Goal: Obtain resource: Download file/media

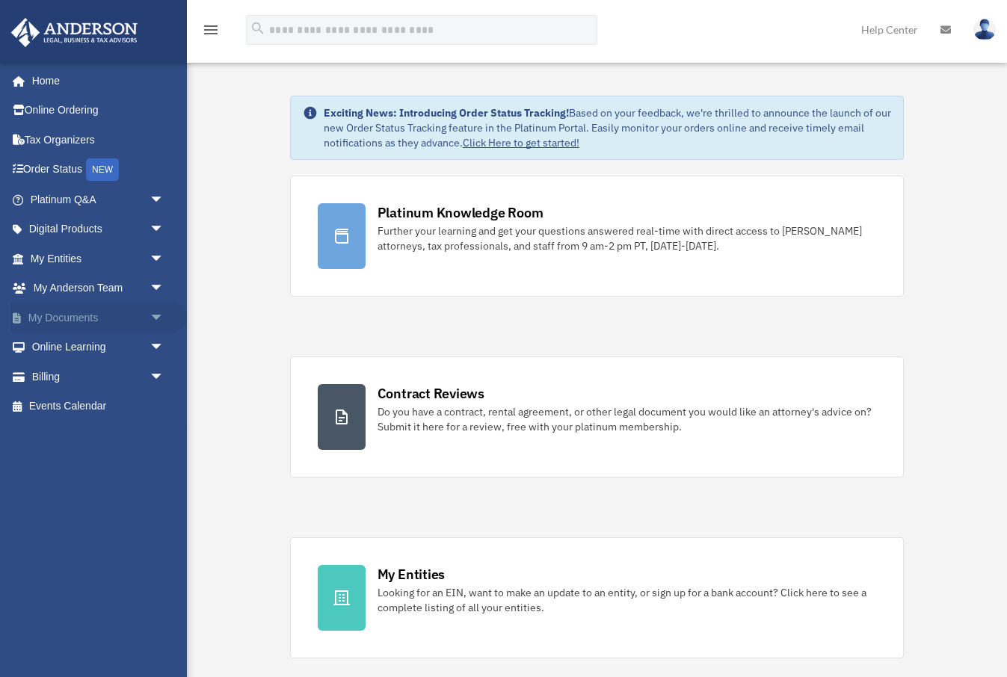
click at [160, 313] on span "arrow_drop_down" at bounding box center [165, 318] width 30 height 31
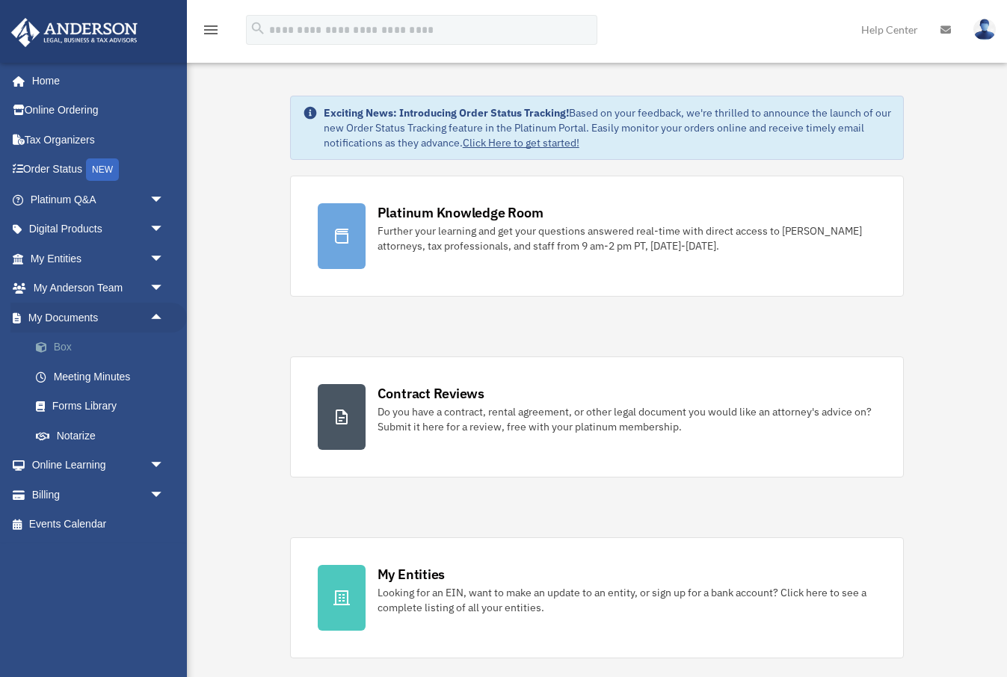
click at [63, 345] on link "Box" at bounding box center [104, 348] width 166 height 30
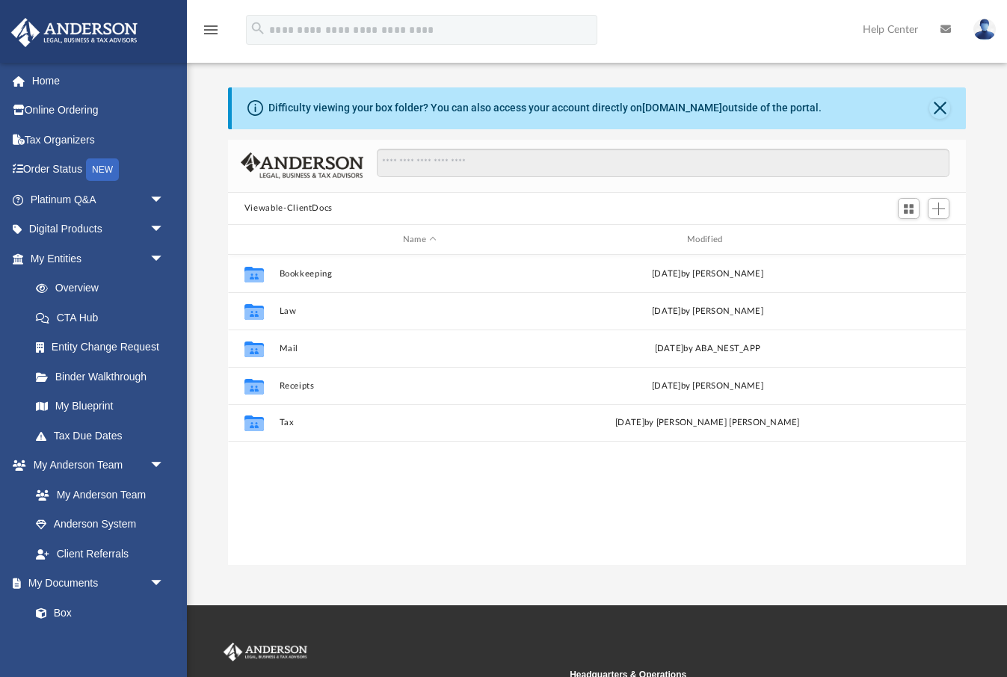
scroll to position [340, 739]
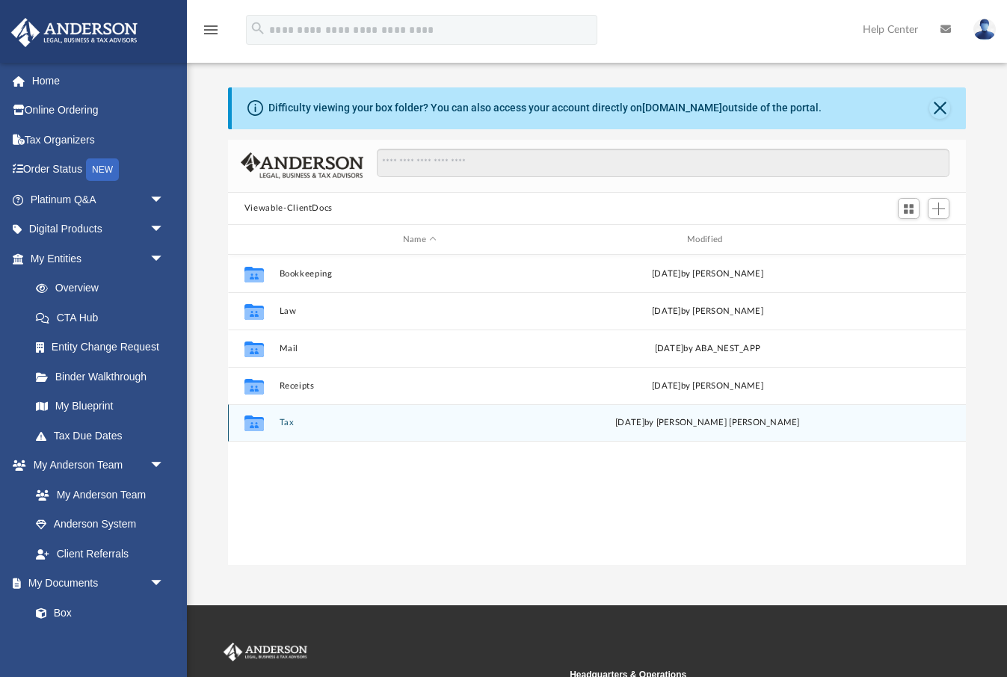
click at [289, 422] on button "Tax" at bounding box center [419, 424] width 281 height 10
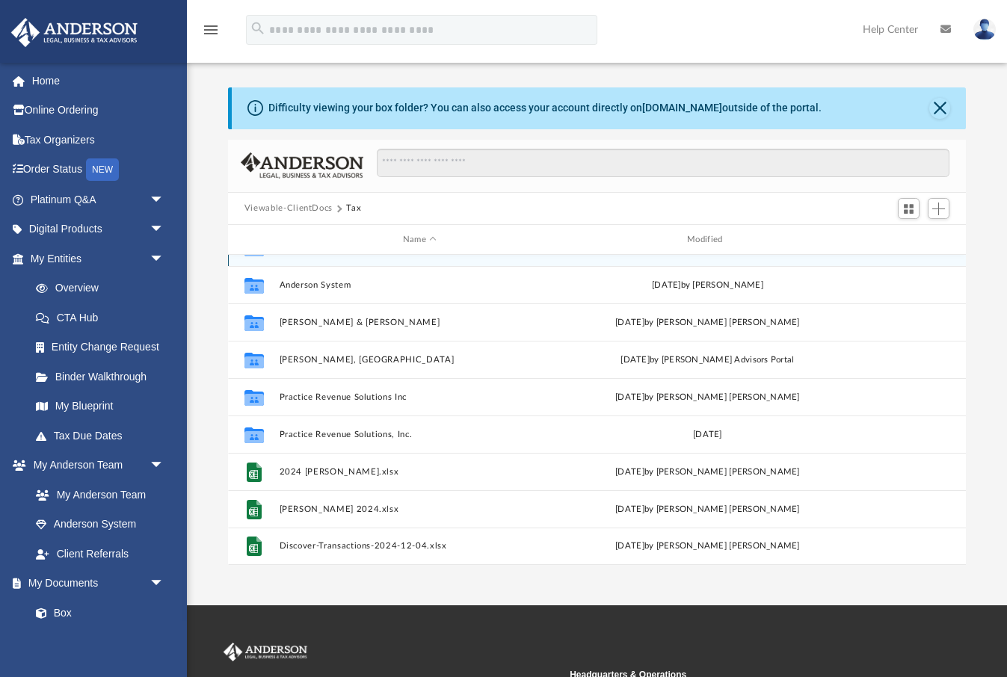
scroll to position [26, 0]
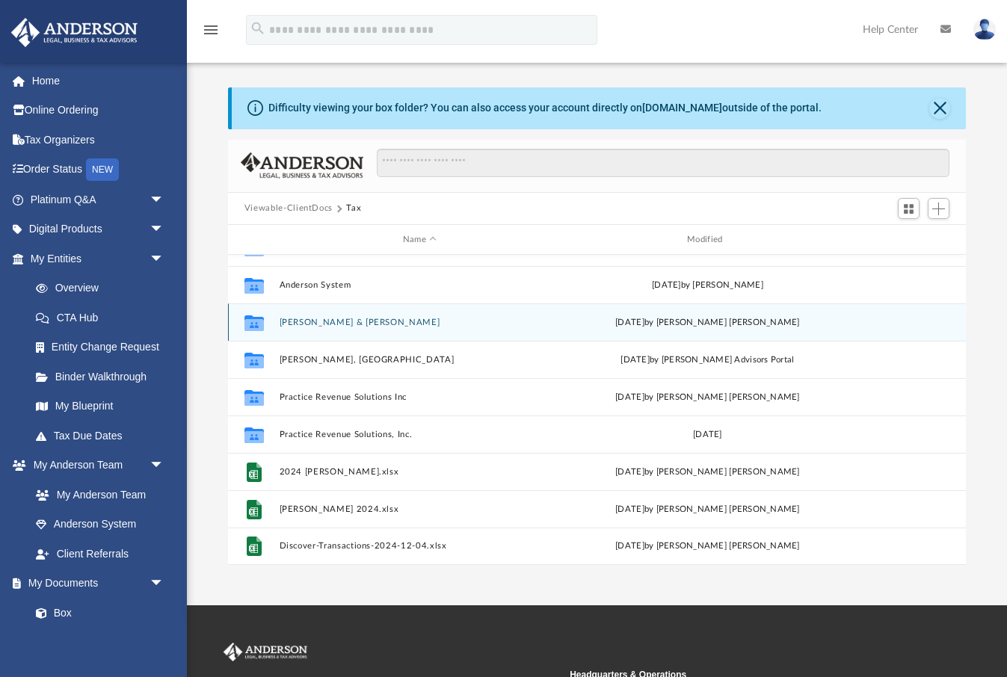
click at [345, 322] on button "[PERSON_NAME] & [PERSON_NAME]" at bounding box center [419, 323] width 281 height 10
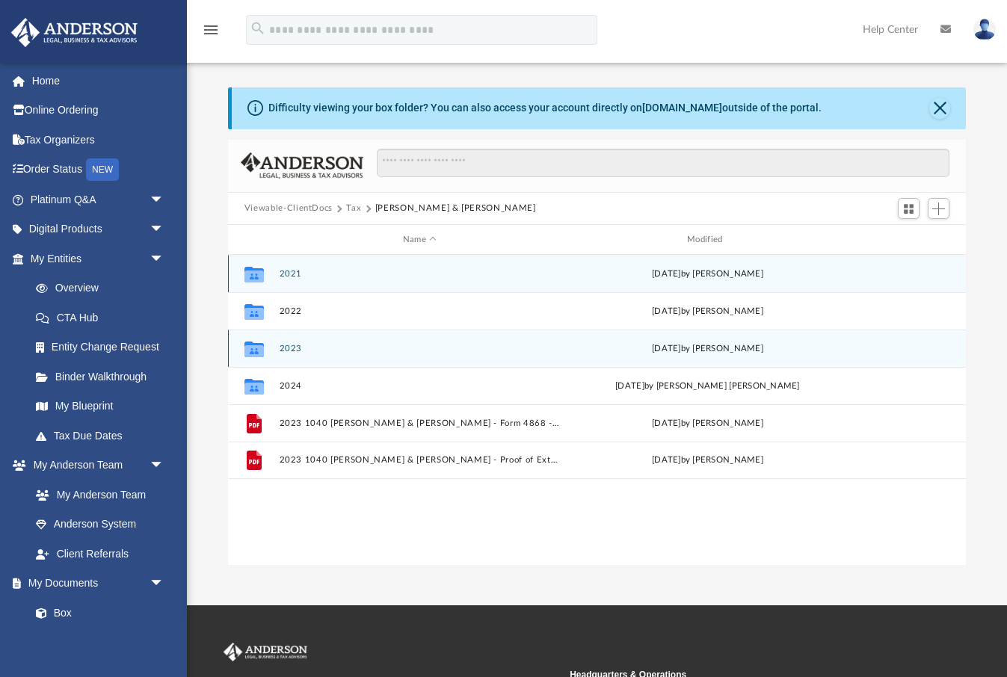
scroll to position [0, 0]
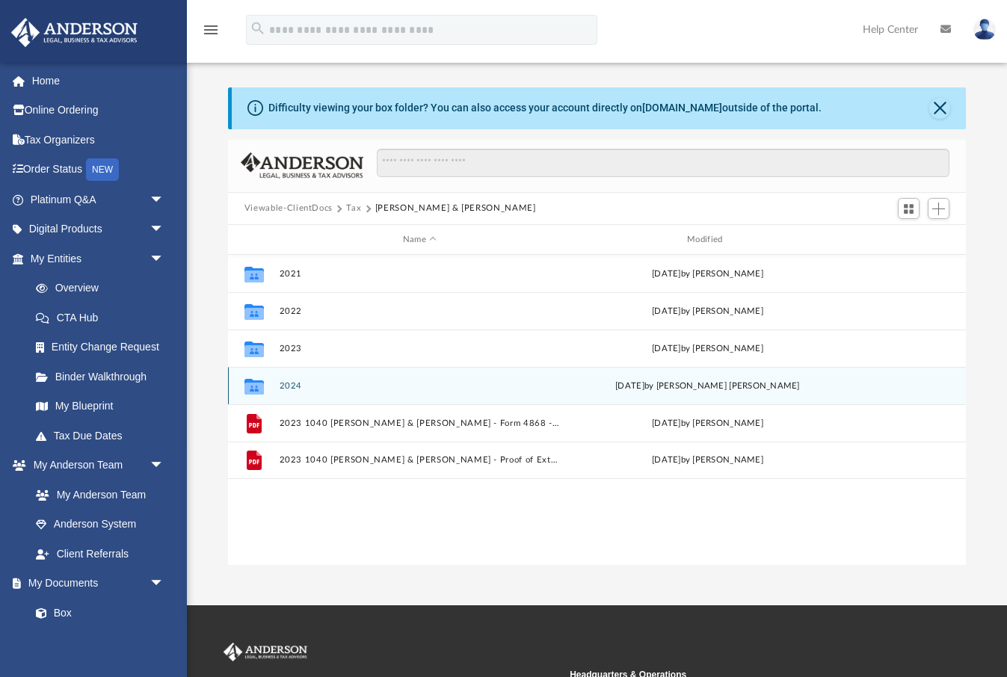
click at [291, 385] on button "2024" at bounding box center [419, 386] width 281 height 10
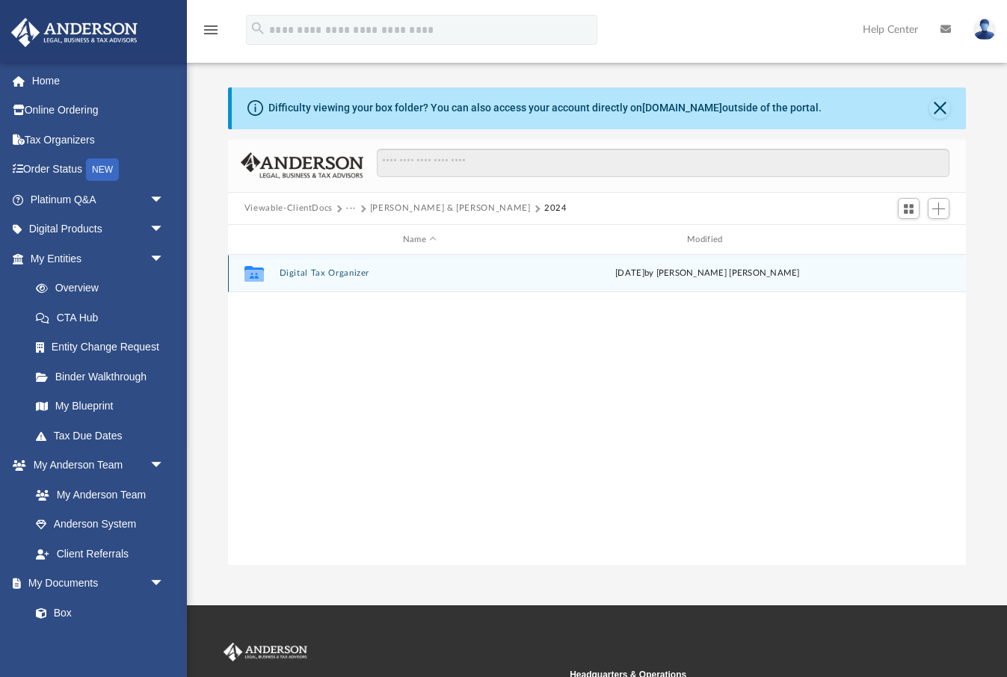
click at [324, 271] on button "Digital Tax Organizer" at bounding box center [419, 274] width 281 height 10
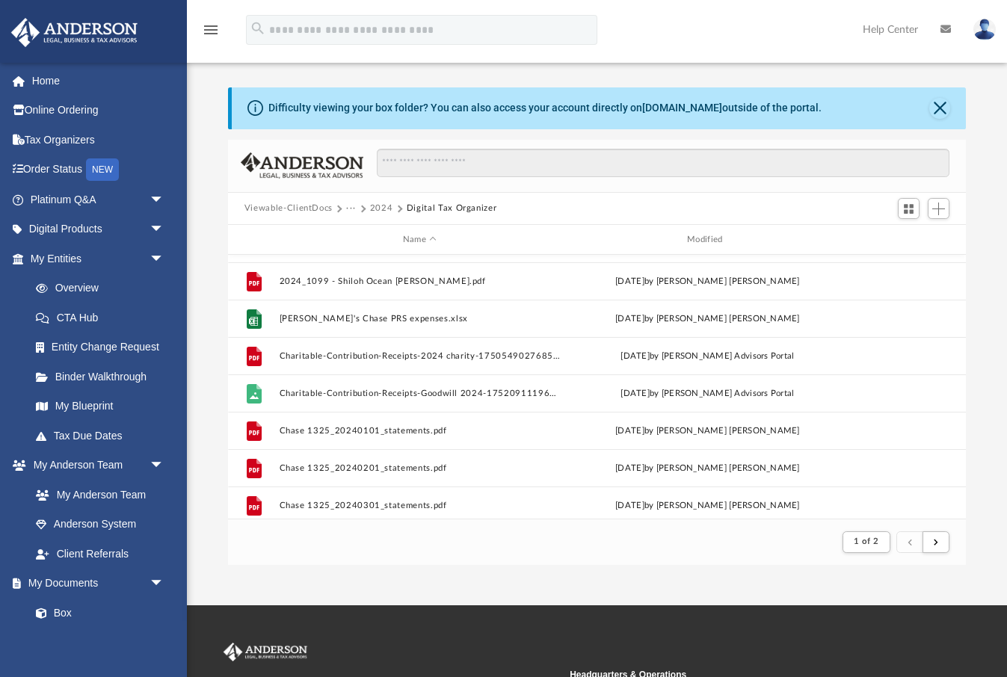
scroll to position [409, 0]
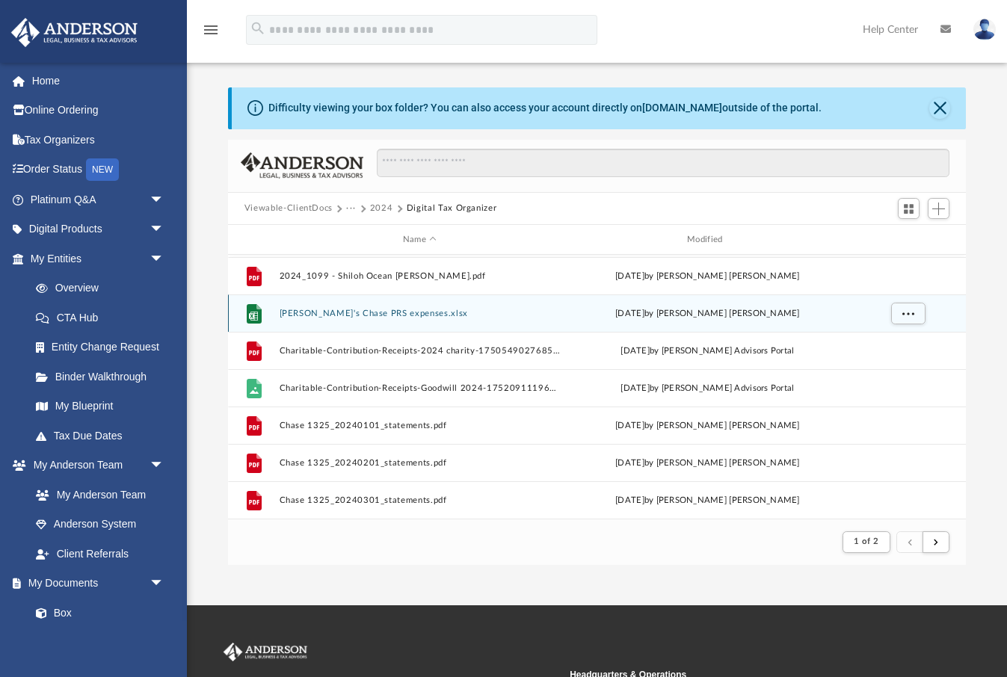
click at [376, 315] on button "[PERSON_NAME]'s Chase PRS expenses.xlsx" at bounding box center [419, 314] width 281 height 10
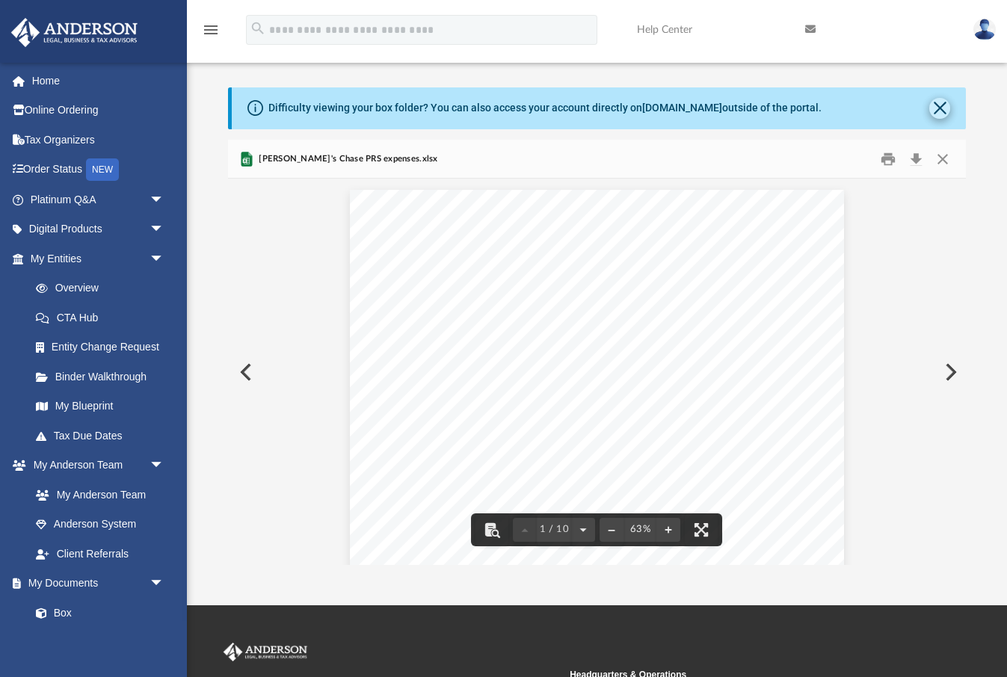
click at [940, 105] on button "Close" at bounding box center [939, 108] width 21 height 21
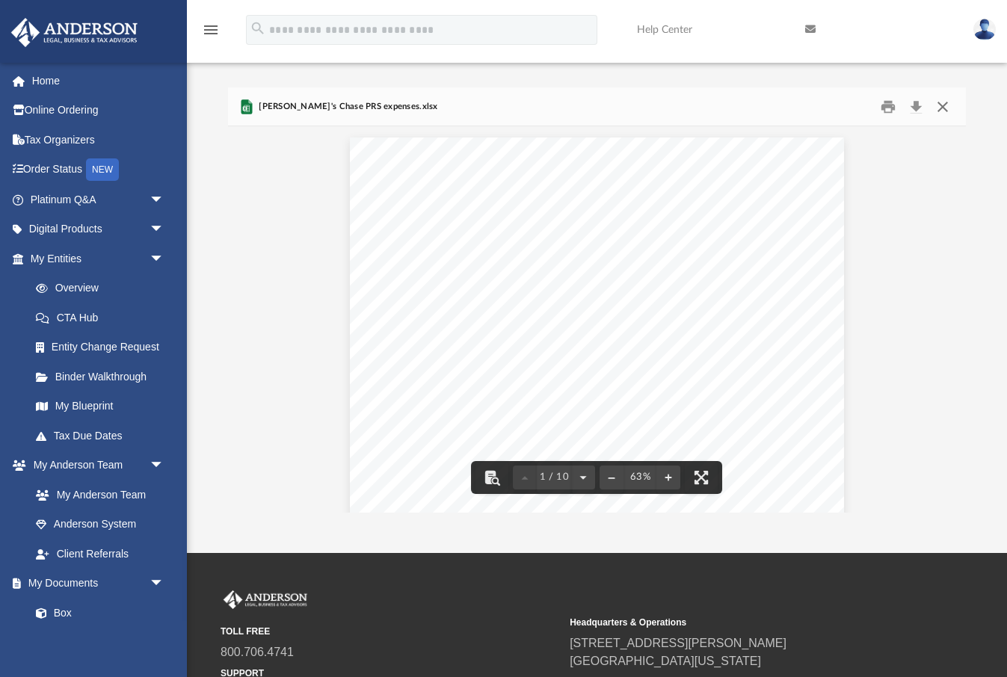
click at [940, 105] on button "Close" at bounding box center [942, 106] width 27 height 23
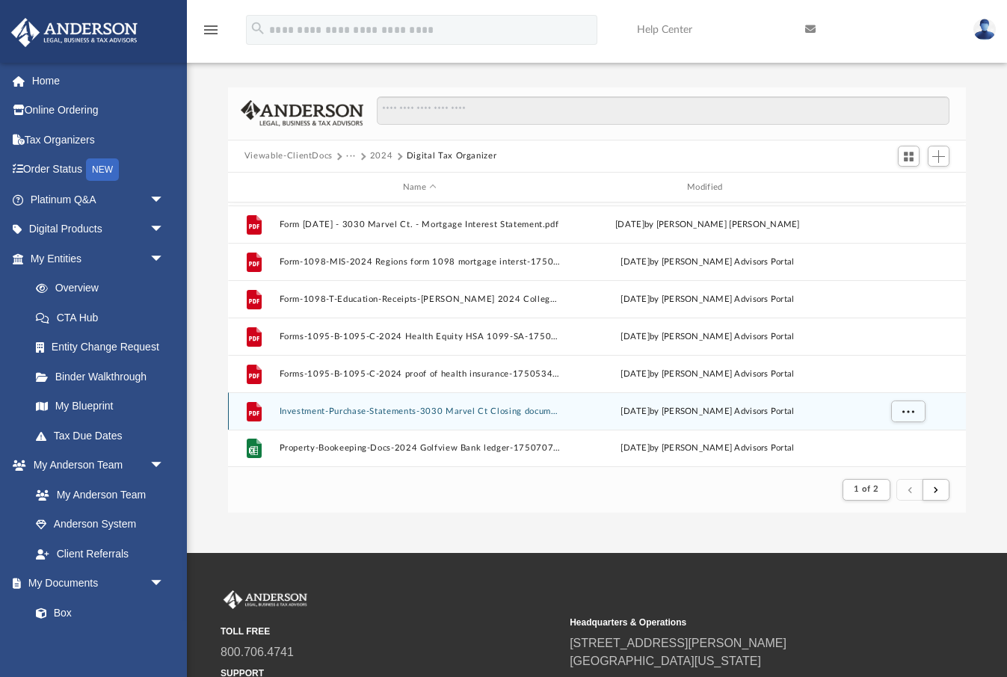
scroll to position [1605, 0]
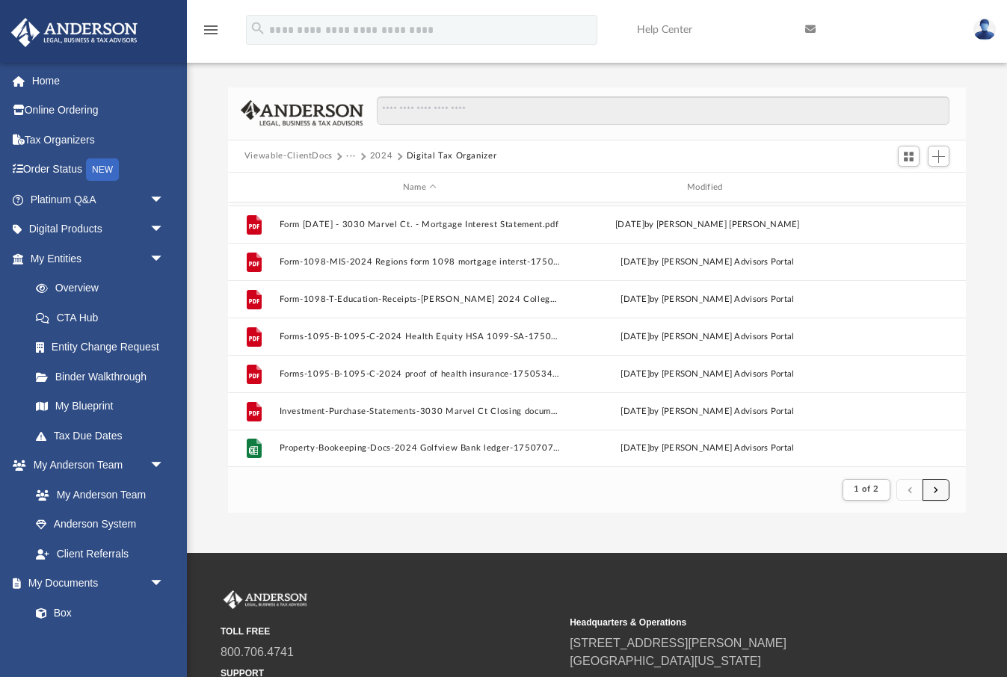
click at [934, 488] on span "submit" at bounding box center [936, 489] width 4 height 8
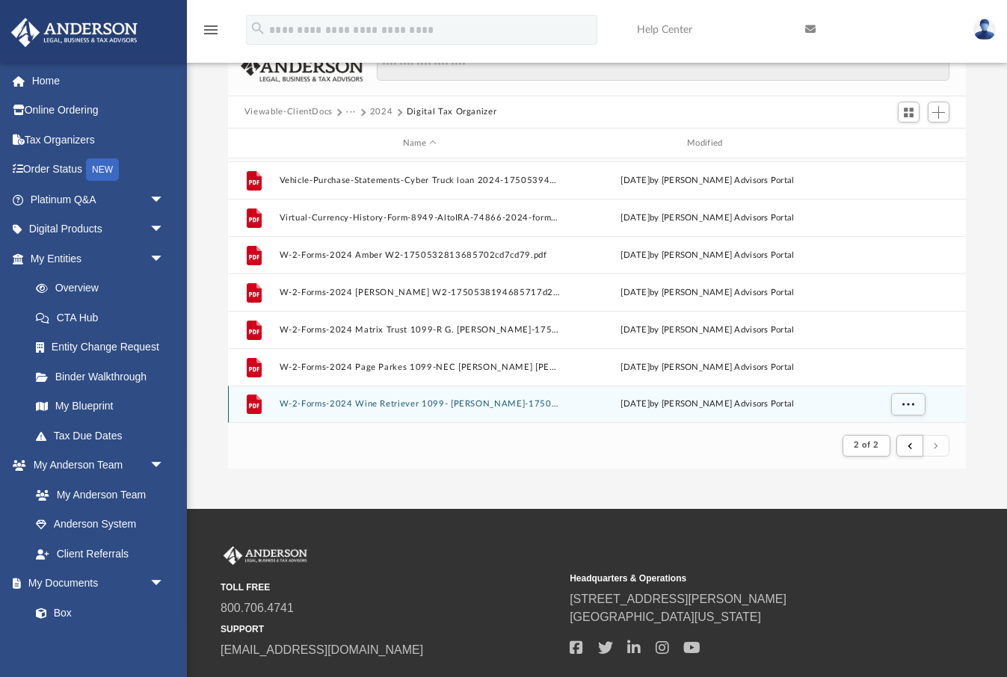
scroll to position [0, 0]
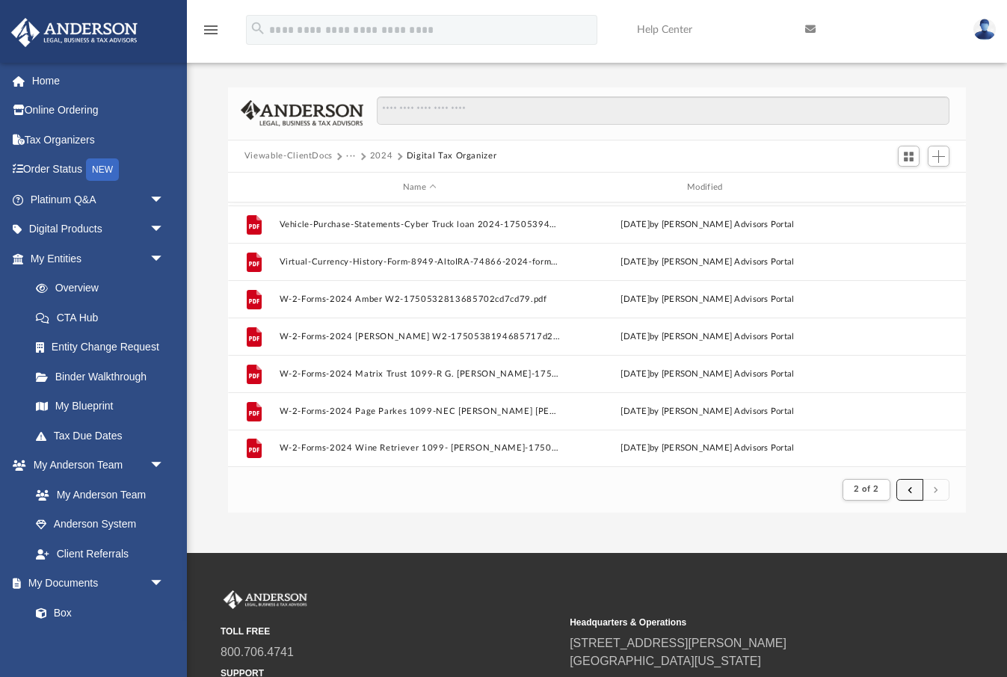
click at [908, 488] on button "submit" at bounding box center [910, 490] width 27 height 22
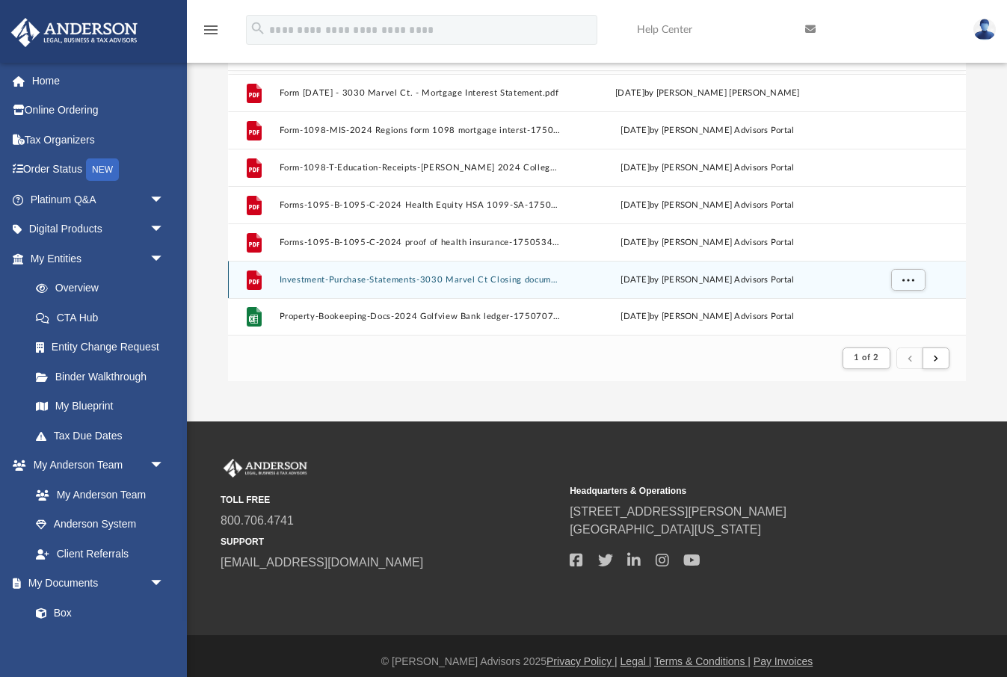
scroll to position [135, 0]
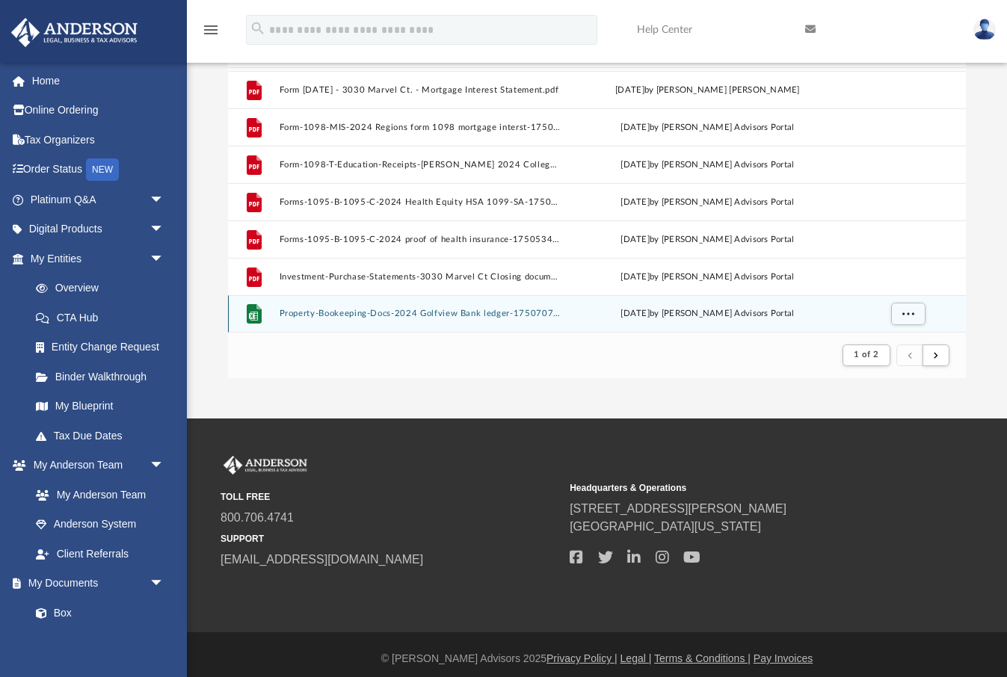
click at [490, 315] on button "Property-Bookeeping-Docs-2024 Golfview Bank ledger-17507071996859abff749ba.xlsx" at bounding box center [419, 315] width 281 height 10
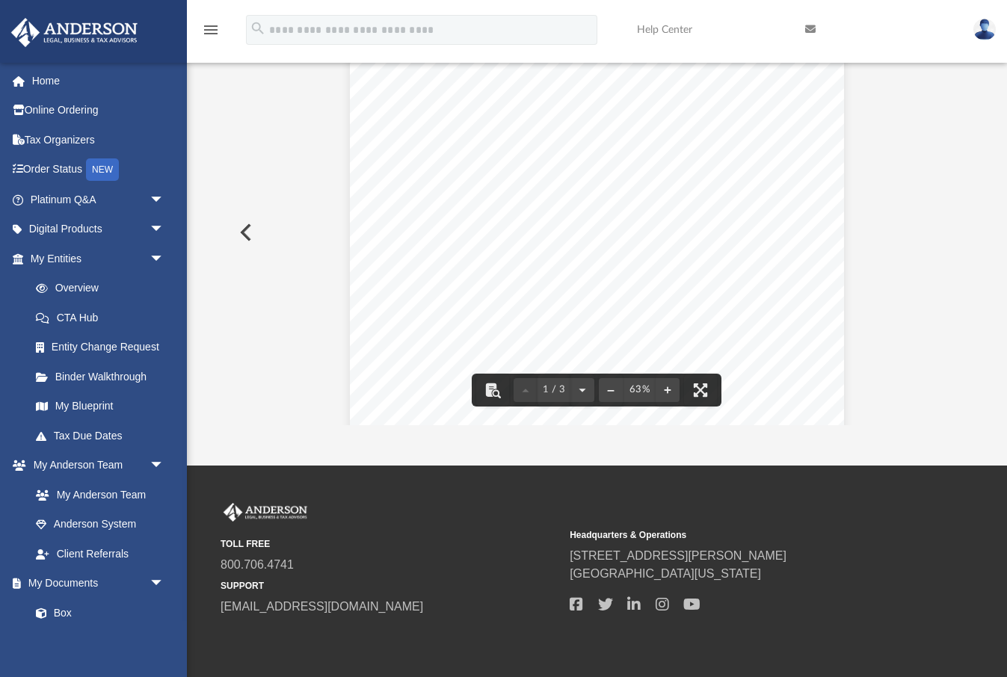
click at [247, 230] on button "Preview" at bounding box center [244, 233] width 33 height 42
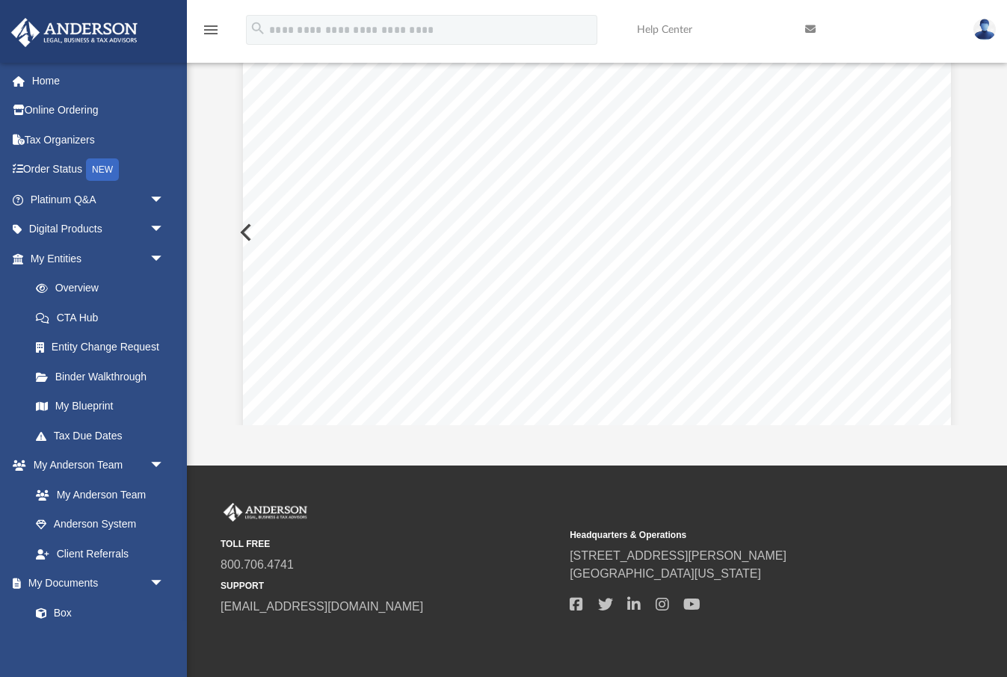
click at [247, 230] on div "Page 1" at bounding box center [597, 508] width 708 height 917
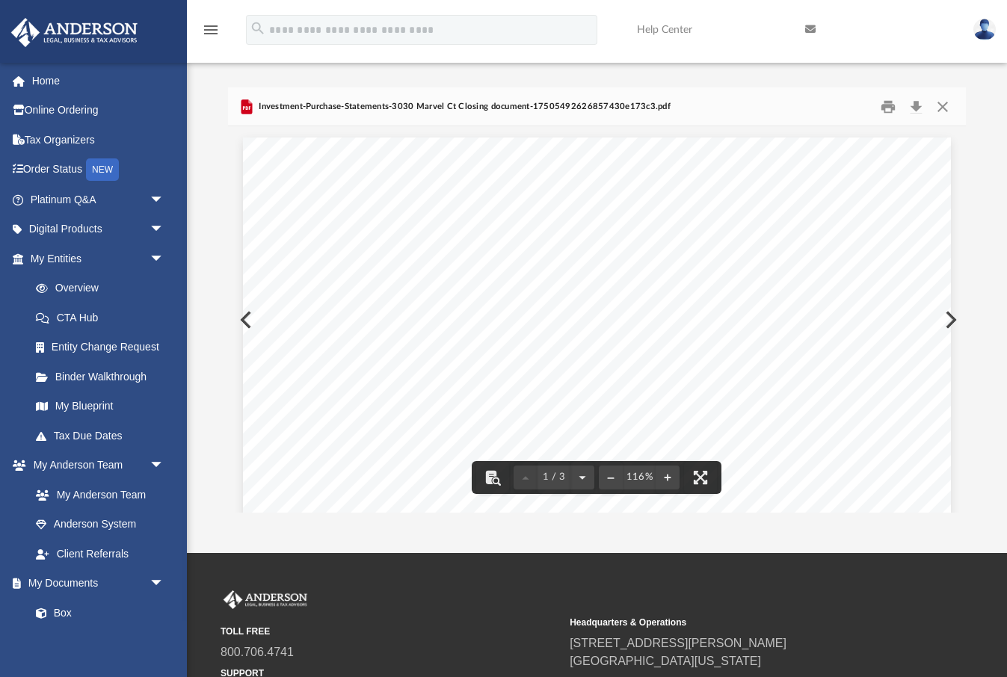
scroll to position [0, 0]
click at [945, 102] on button "Close" at bounding box center [942, 106] width 27 height 23
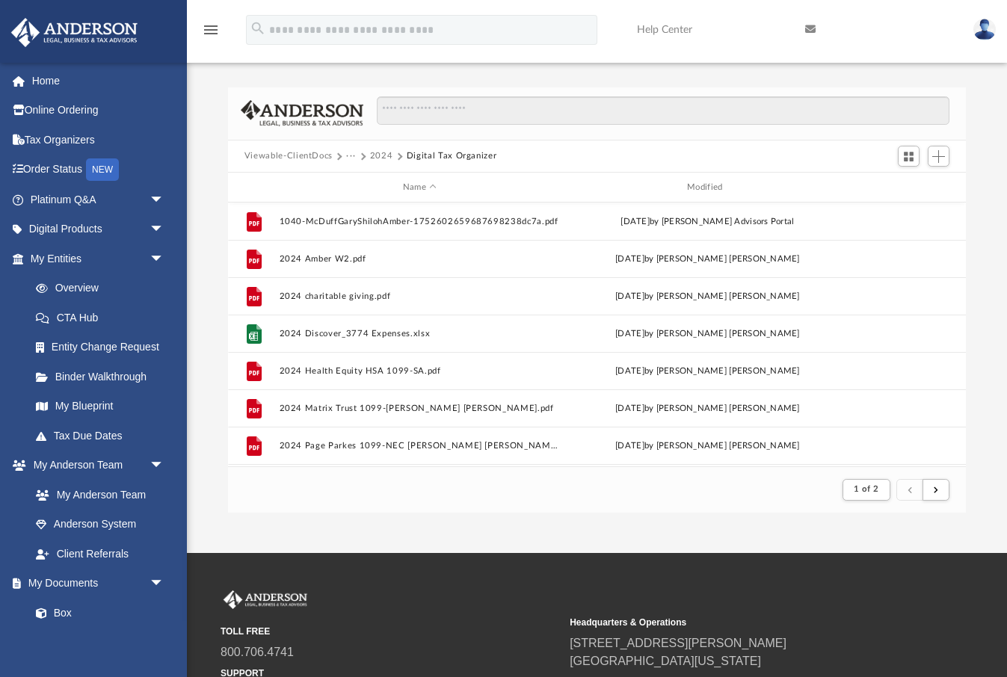
click at [381, 153] on button "2024" at bounding box center [381, 156] width 23 height 13
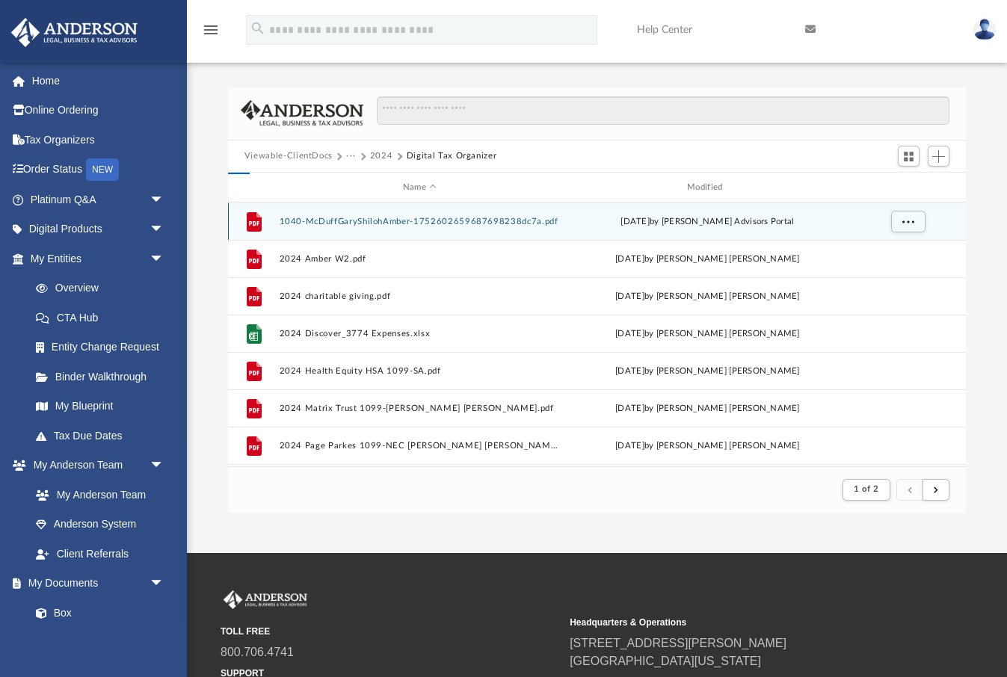
scroll to position [340, 739]
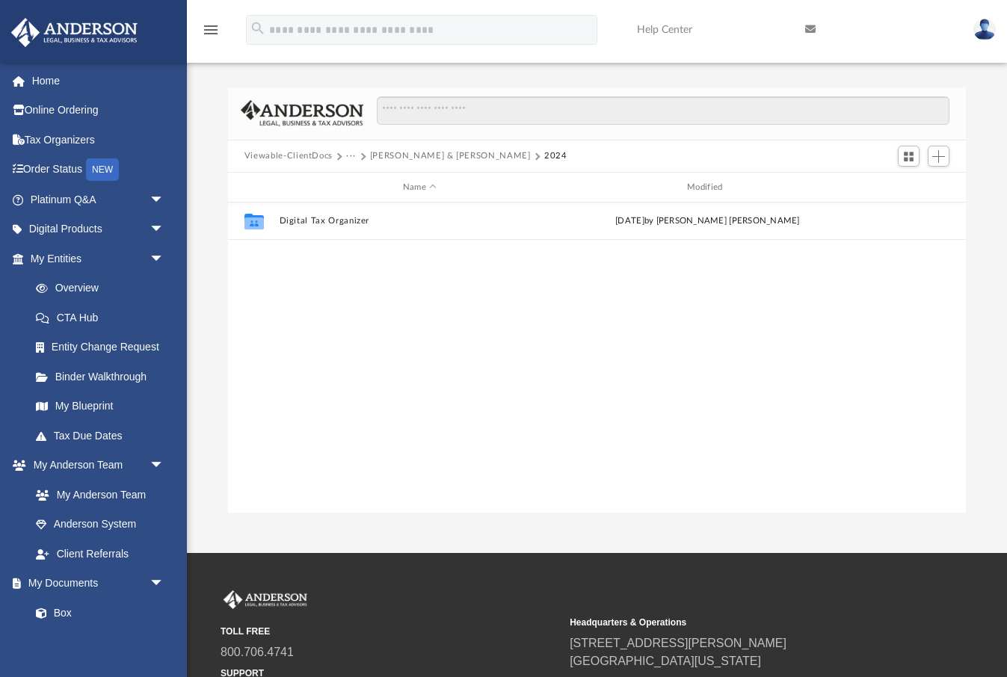
click at [294, 153] on button "Viewable-ClientDocs" at bounding box center [289, 156] width 88 height 13
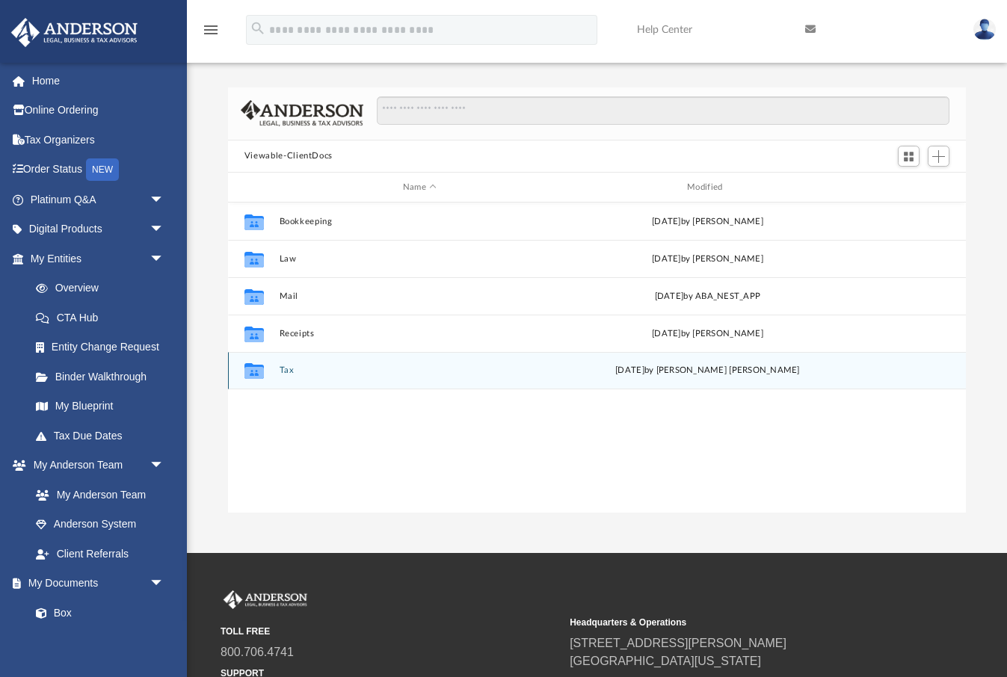
click at [287, 368] on button "Tax" at bounding box center [419, 371] width 281 height 10
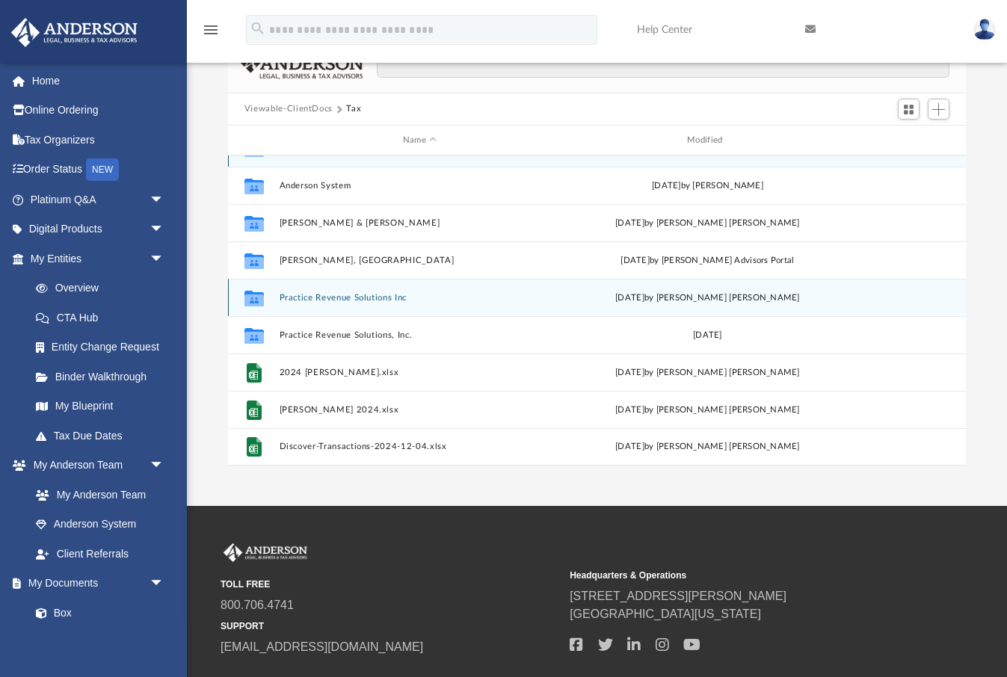
scroll to position [46, 0]
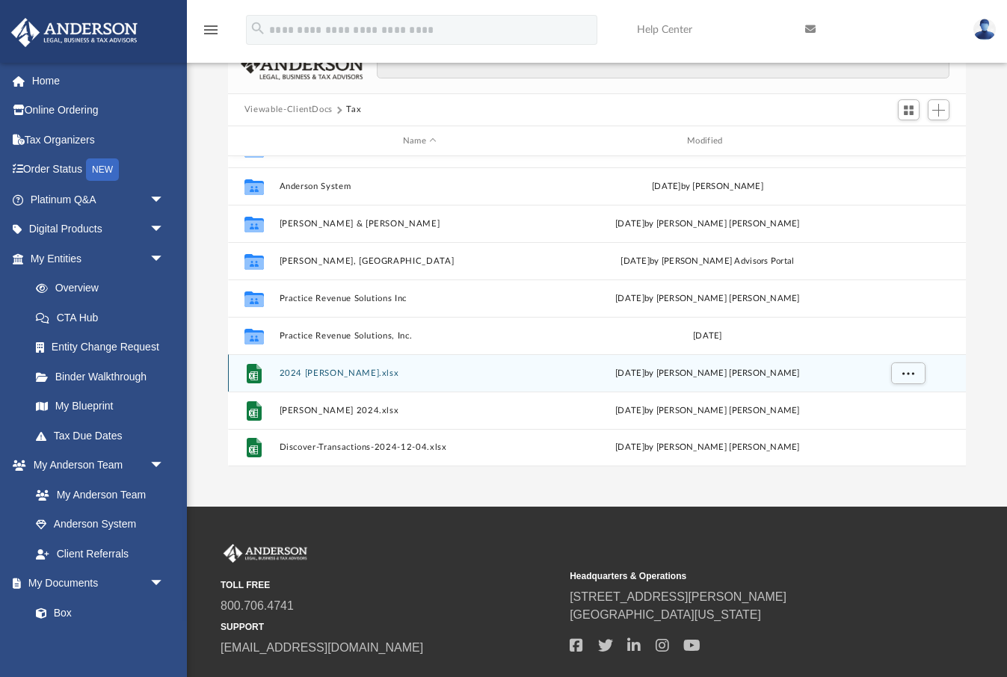
click at [340, 369] on button "2024 [PERSON_NAME].xlsx" at bounding box center [419, 374] width 281 height 10
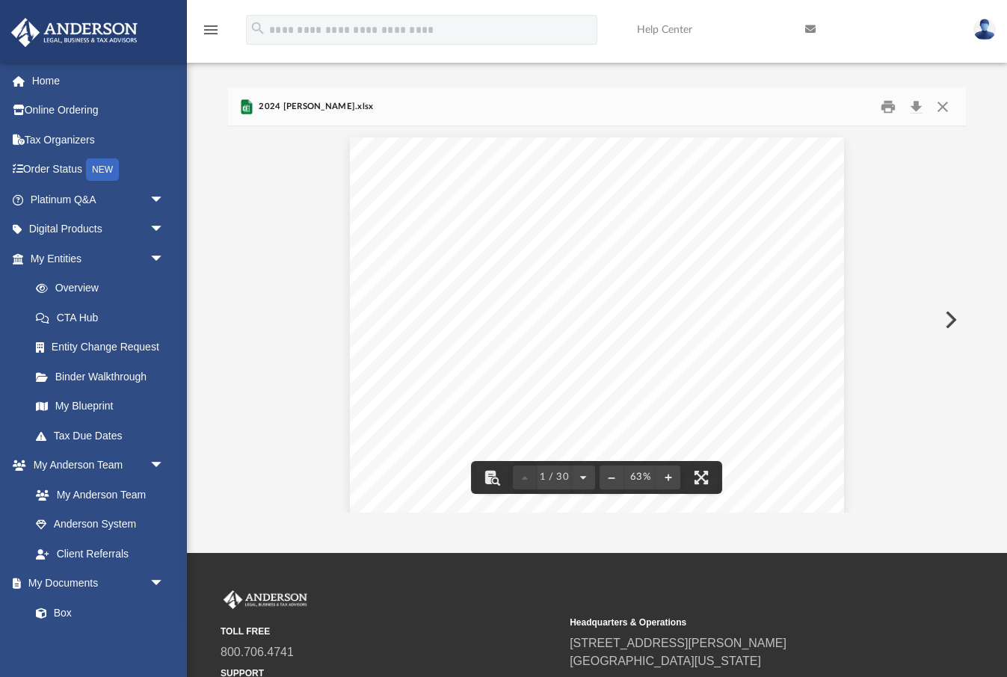
scroll to position [0, 0]
click at [950, 105] on button "Close" at bounding box center [942, 106] width 27 height 23
